Goal: Task Accomplishment & Management: Manage account settings

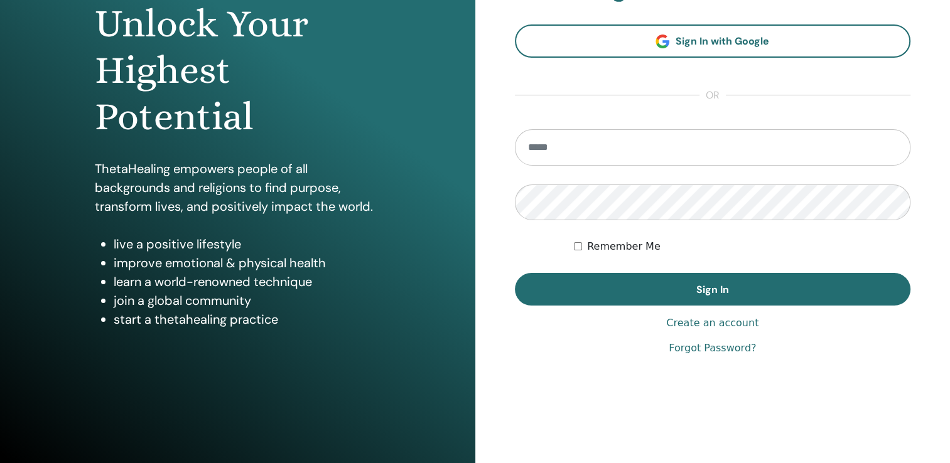
scroll to position [139, 0]
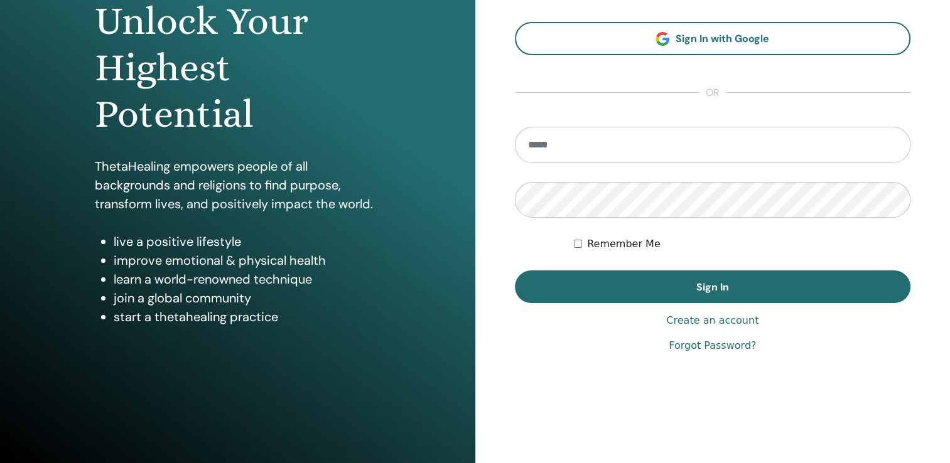
click at [716, 148] on input "email" at bounding box center [713, 145] width 396 height 36
type input "**********"
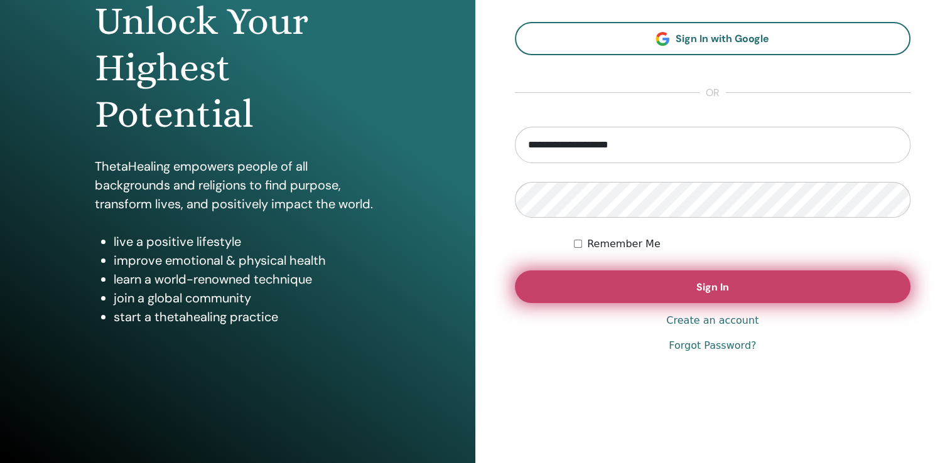
click at [702, 278] on button "Sign In" at bounding box center [713, 287] width 396 height 33
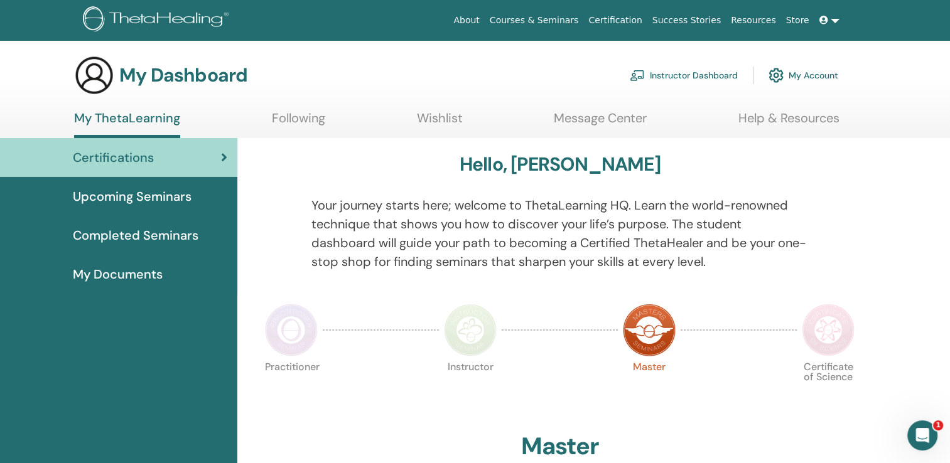
click at [924, 435] on icon "Intercom-Nachrichtendienst öffnen" at bounding box center [922, 436] width 21 height 21
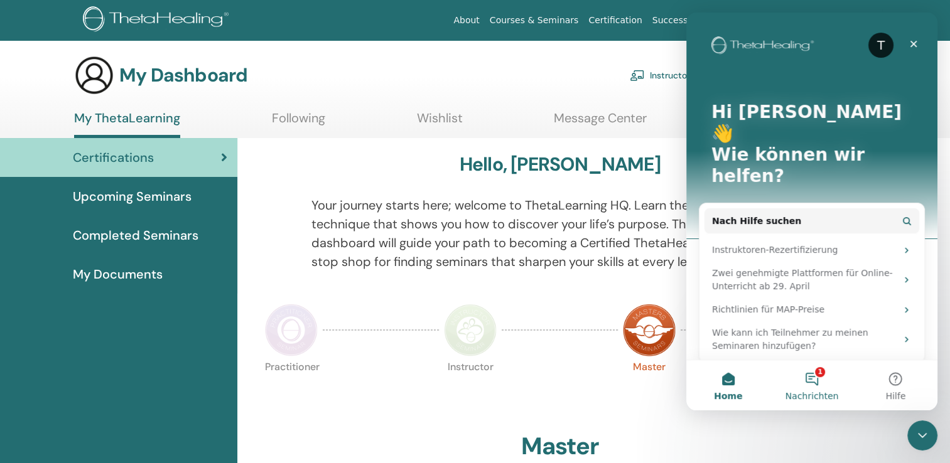
click at [808, 380] on button "1 Nachrichten" at bounding box center [811, 385] width 83 height 50
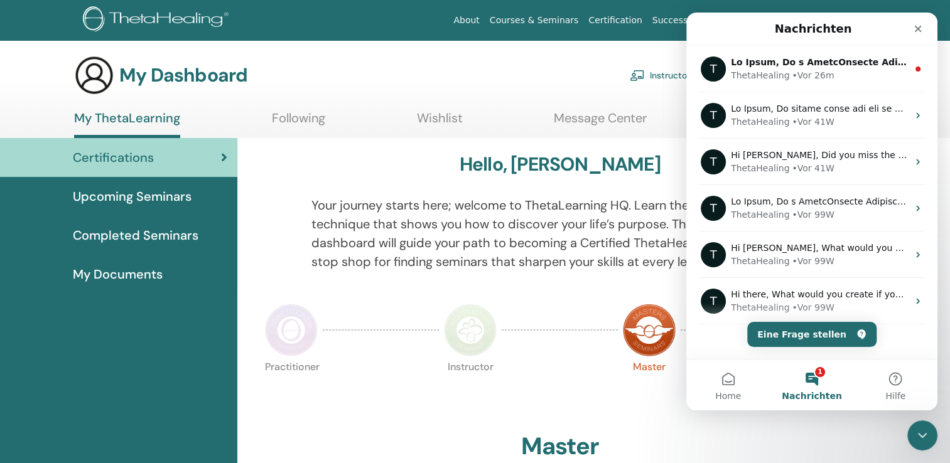
click at [841, 451] on div "Master" at bounding box center [559, 450] width 599 height 34
click at [724, 379] on button "Home" at bounding box center [727, 385] width 83 height 50
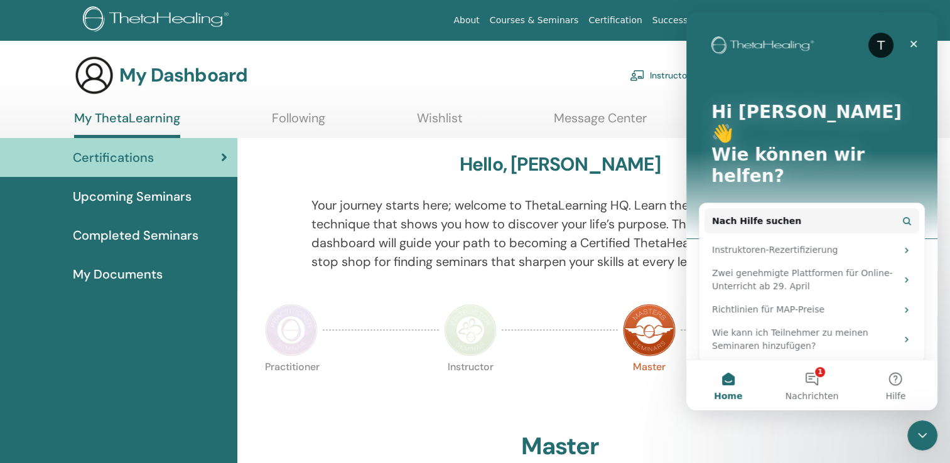
click at [802, 380] on div "Eine Frage stellen" at bounding box center [794, 386] width 164 height 13
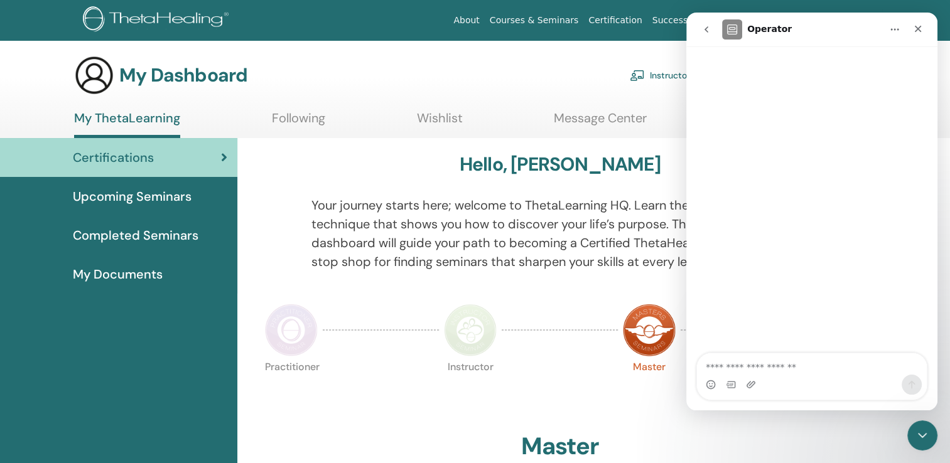
click at [794, 375] on textarea "Eine Frage stellen ..." at bounding box center [812, 363] width 230 height 21
type textarea "**********"
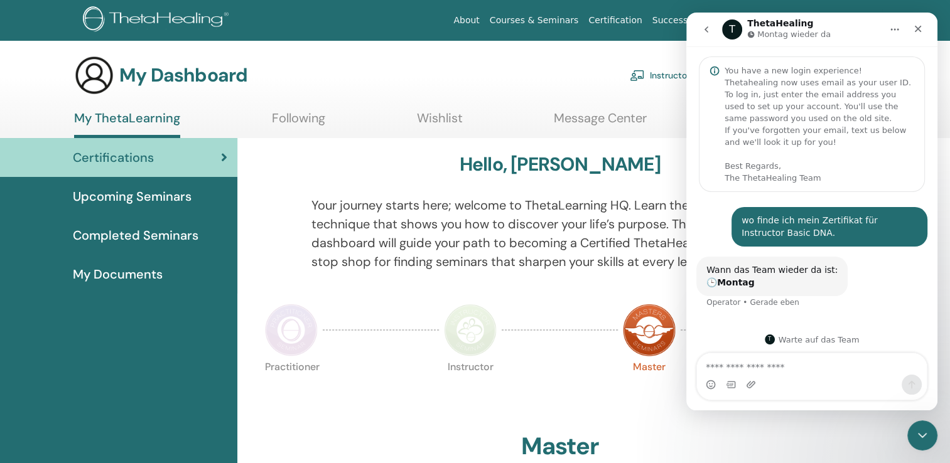
scroll to position [4, 0]
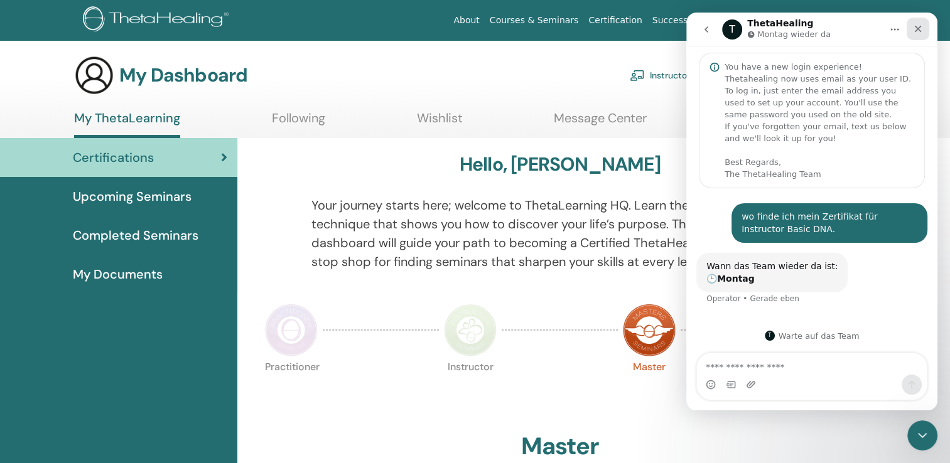
click at [917, 33] on icon "Schließen" at bounding box center [918, 29] width 10 height 10
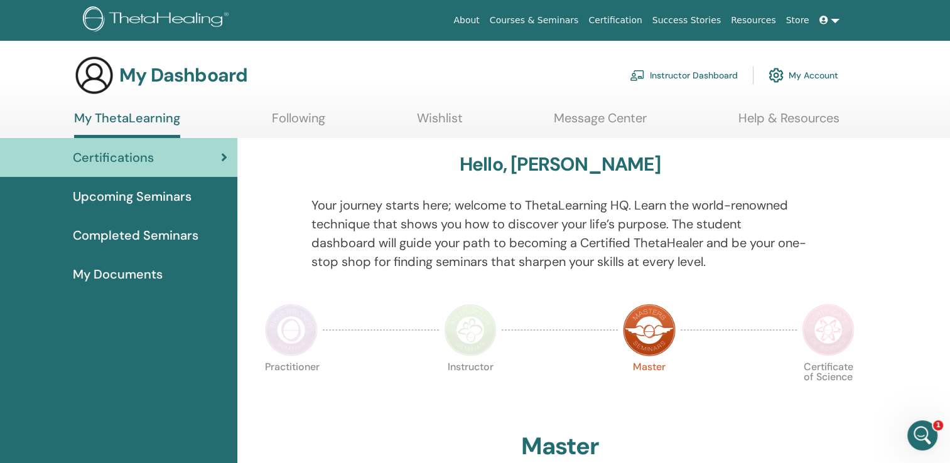
scroll to position [3, 0]
click at [823, 78] on link "My Account" at bounding box center [803, 76] width 70 height 28
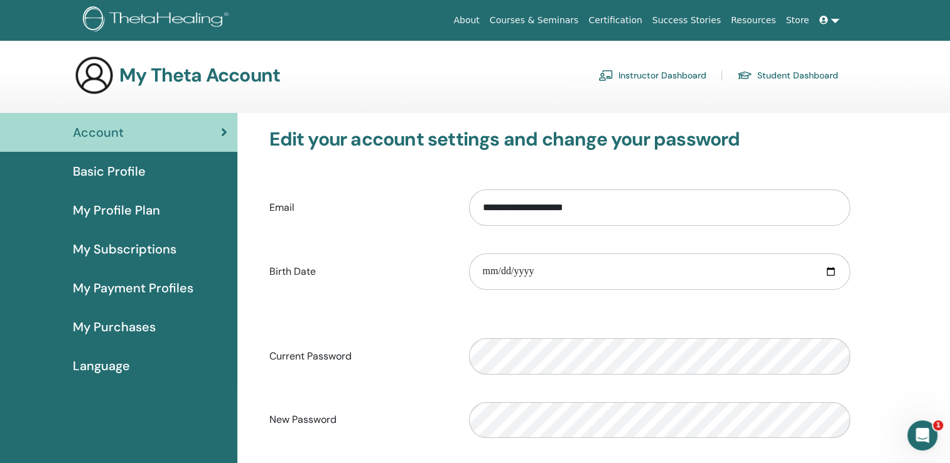
click at [224, 127] on icon at bounding box center [224, 132] width 6 height 13
click at [831, 21] on link at bounding box center [829, 20] width 30 height 23
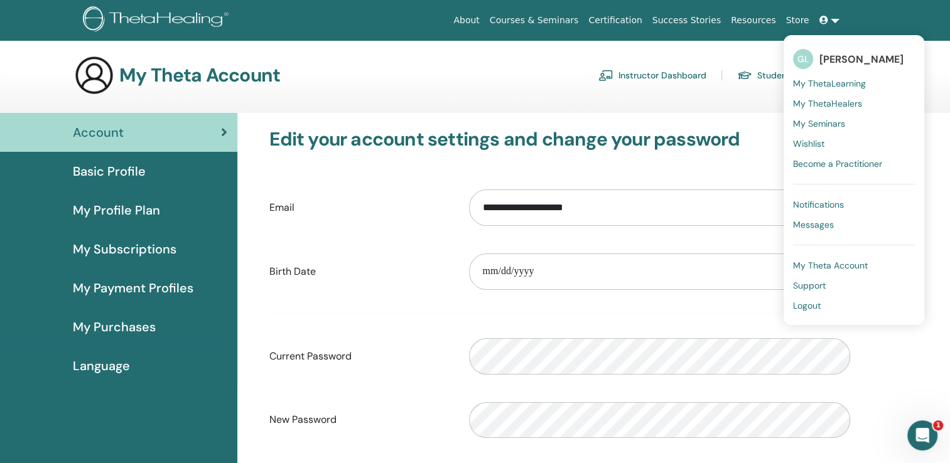
click at [812, 308] on span "Logout" at bounding box center [807, 305] width 28 height 11
